Goal: Task Accomplishment & Management: Complete application form

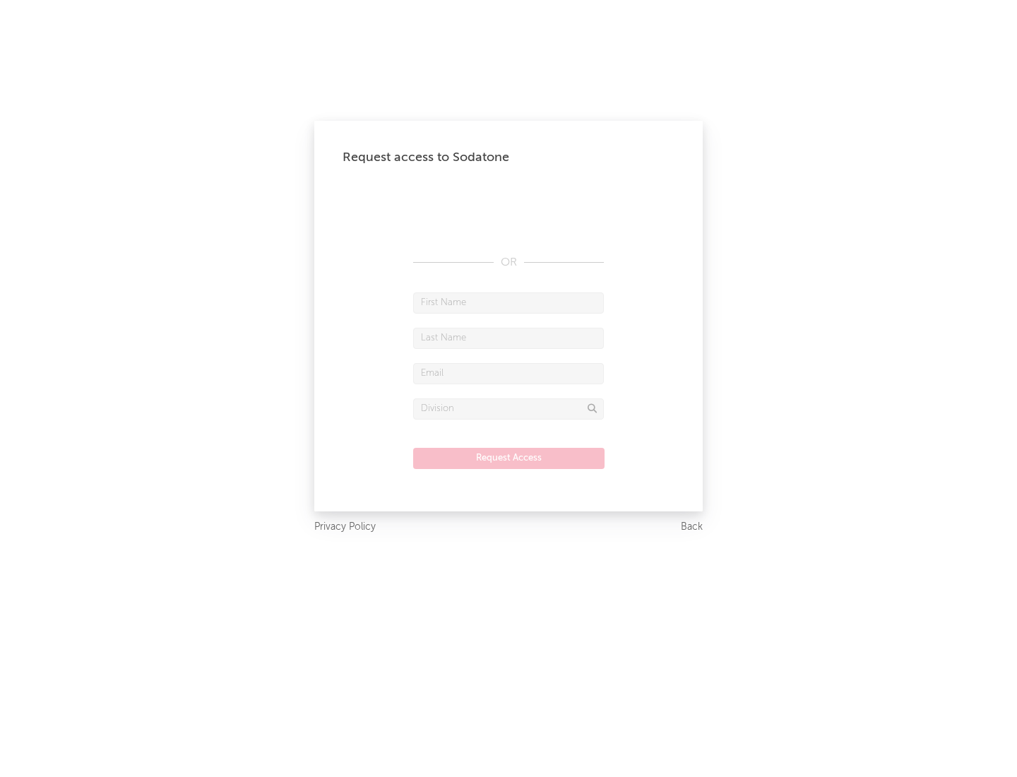
click at [509, 302] on input "text" at bounding box center [508, 302] width 191 height 21
type input "[PERSON_NAME]"
click at [509, 338] on input "text" at bounding box center [508, 338] width 191 height 21
type input "[PERSON_NAME]"
click at [509, 373] on input "text" at bounding box center [508, 373] width 191 height 21
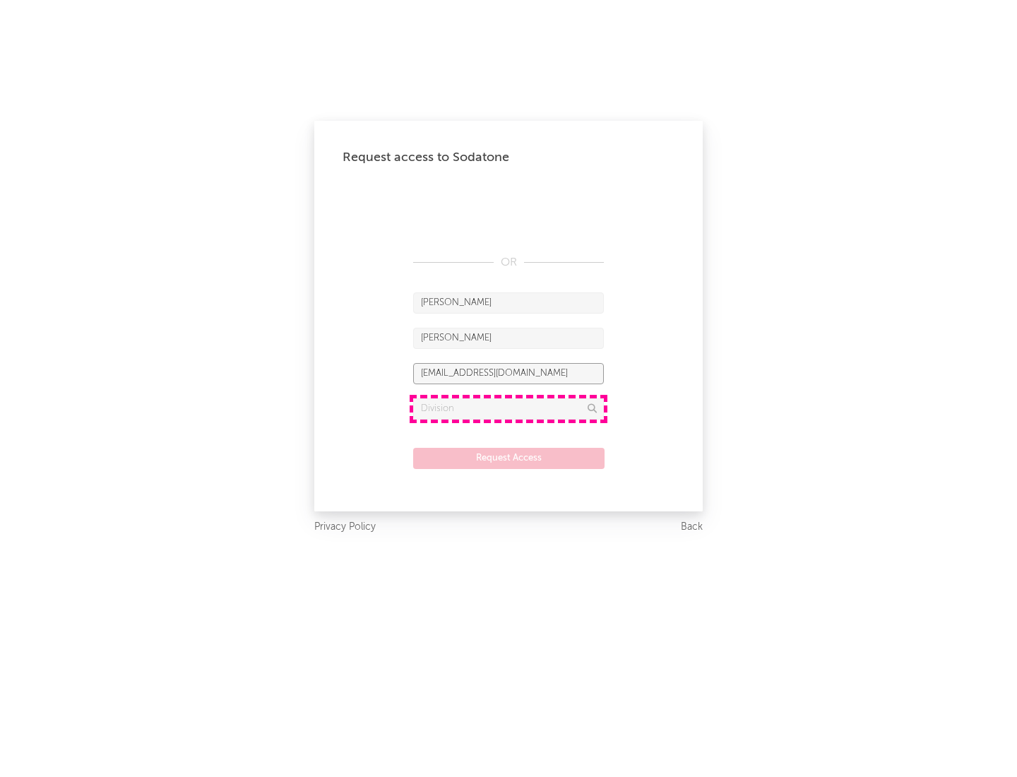
type input "[EMAIL_ADDRESS][DOMAIN_NAME]"
click at [509, 408] on input "text" at bounding box center [508, 408] width 191 height 21
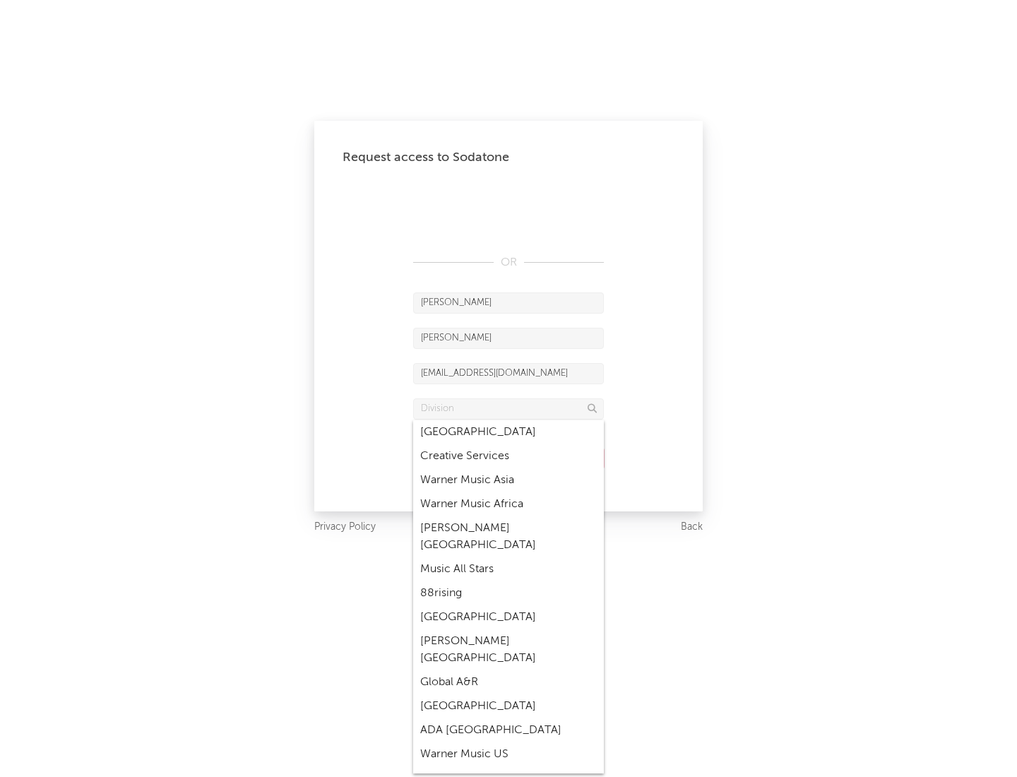
click at [509, 557] on div "Music All Stars" at bounding box center [508, 569] width 191 height 24
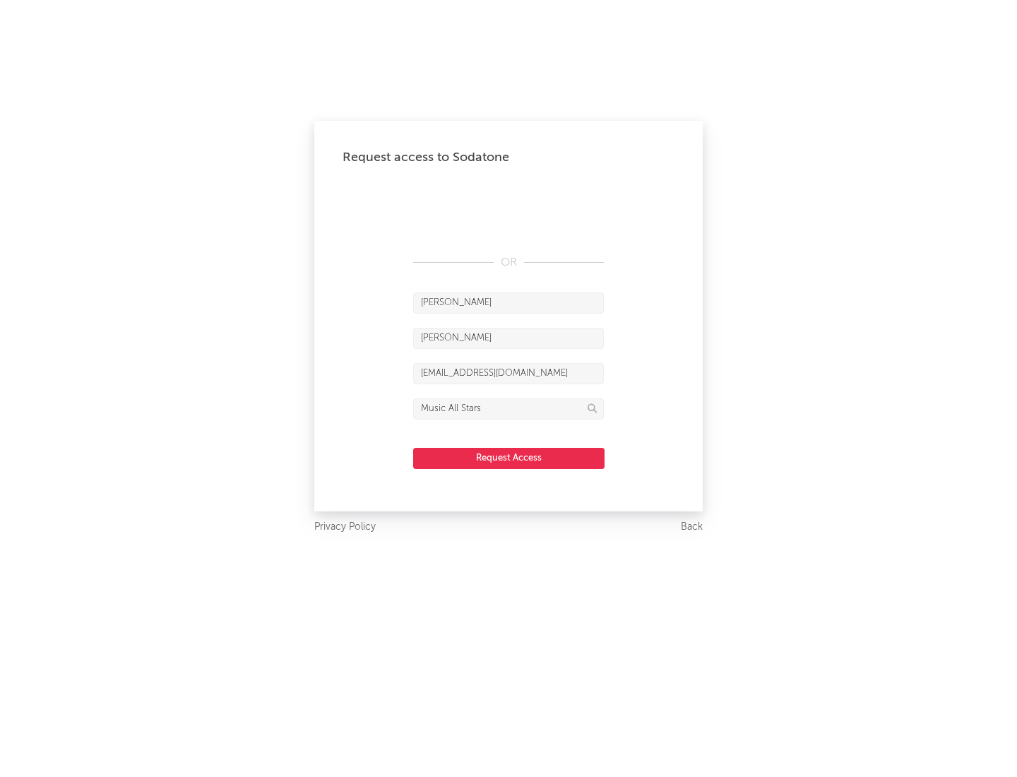
type input "Music All Stars"
click at [509, 458] on button "Request Access" at bounding box center [508, 458] width 191 height 21
